Goal: Transaction & Acquisition: Purchase product/service

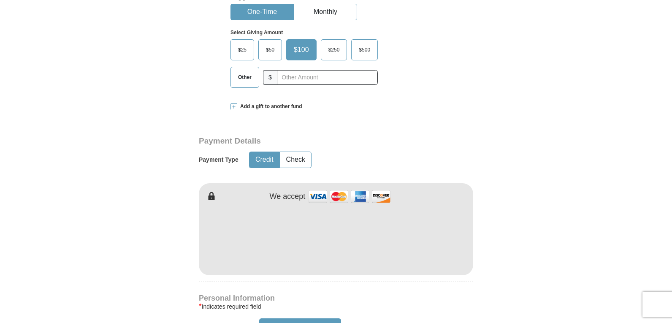
scroll to position [296, 0]
click at [249, 76] on span "Other" at bounding box center [245, 76] width 22 height 13
click at [0, 0] on input "Other" at bounding box center [0, 0] width 0 height 0
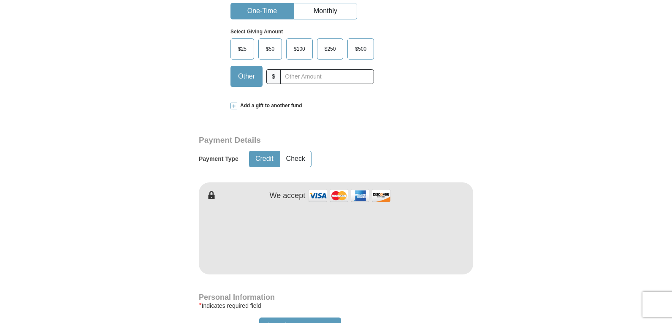
click at [274, 103] on span "Add a gift to another fund" at bounding box center [269, 105] width 65 height 7
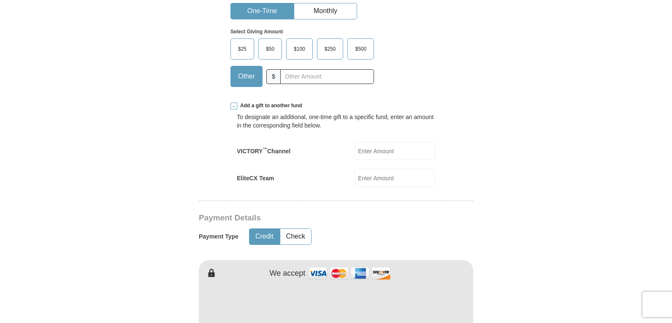
click at [375, 170] on input "EliteCX Team" at bounding box center [395, 178] width 81 height 18
type input "25.00"
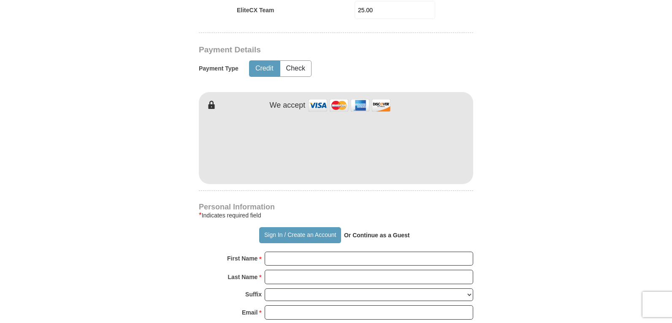
scroll to position [464, 0]
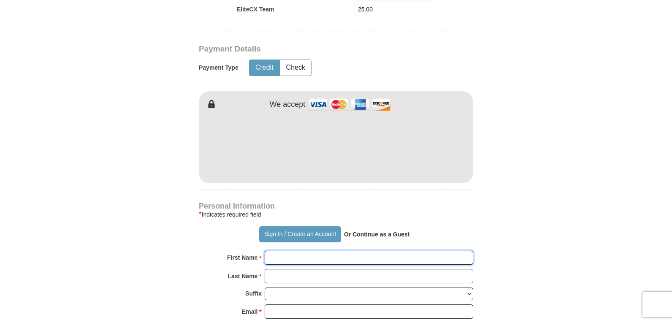
click at [324, 253] on input "First Name *" at bounding box center [369, 258] width 209 height 14
type input "[PERSON_NAME]"
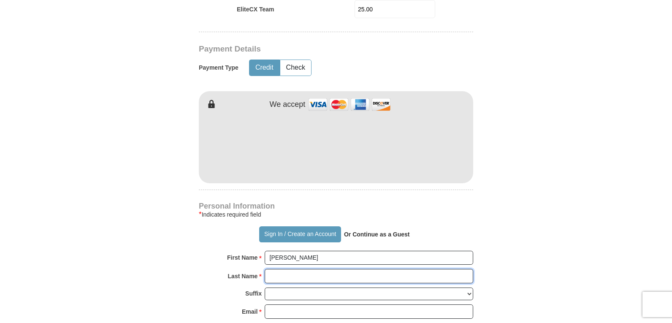
click at [293, 279] on input "Last Name *" at bounding box center [369, 276] width 209 height 14
type input "[PERSON_NAME]"
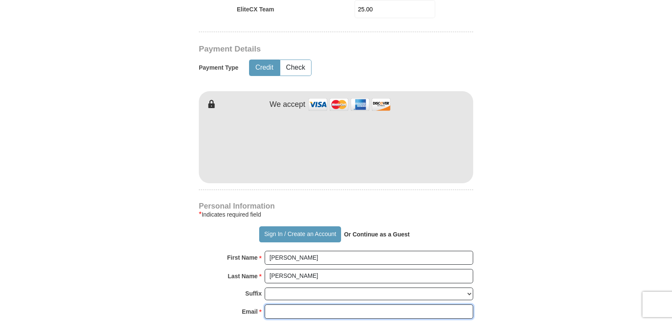
click at [303, 315] on input "Email *" at bounding box center [369, 311] width 209 height 14
type input "[EMAIL_ADDRESS][DOMAIN_NAME]"
type input "[STREET_ADDRESS][PERSON_NAME]"
type input "Lehigh Acres"
select select "FL"
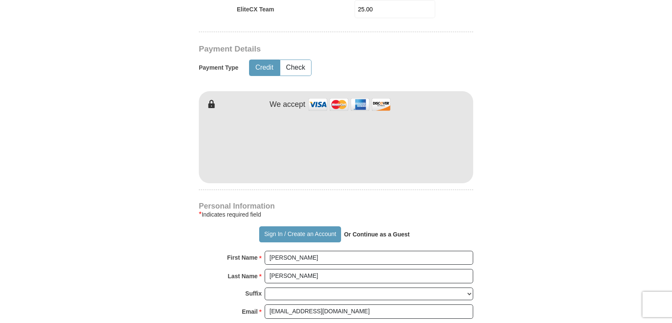
type input "33971"
type input "2395959734"
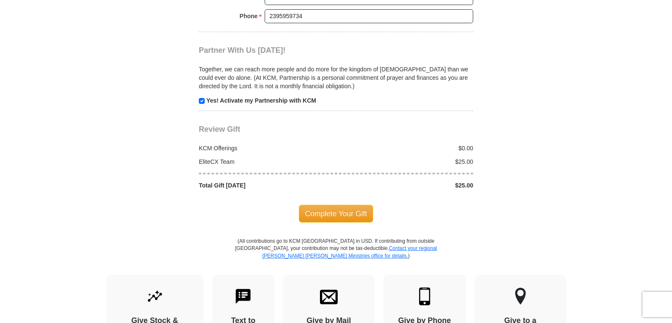
scroll to position [887, 0]
click at [336, 210] on span "Complete Your Gift" at bounding box center [336, 213] width 75 height 18
